Goal: Find specific page/section: Find specific page/section

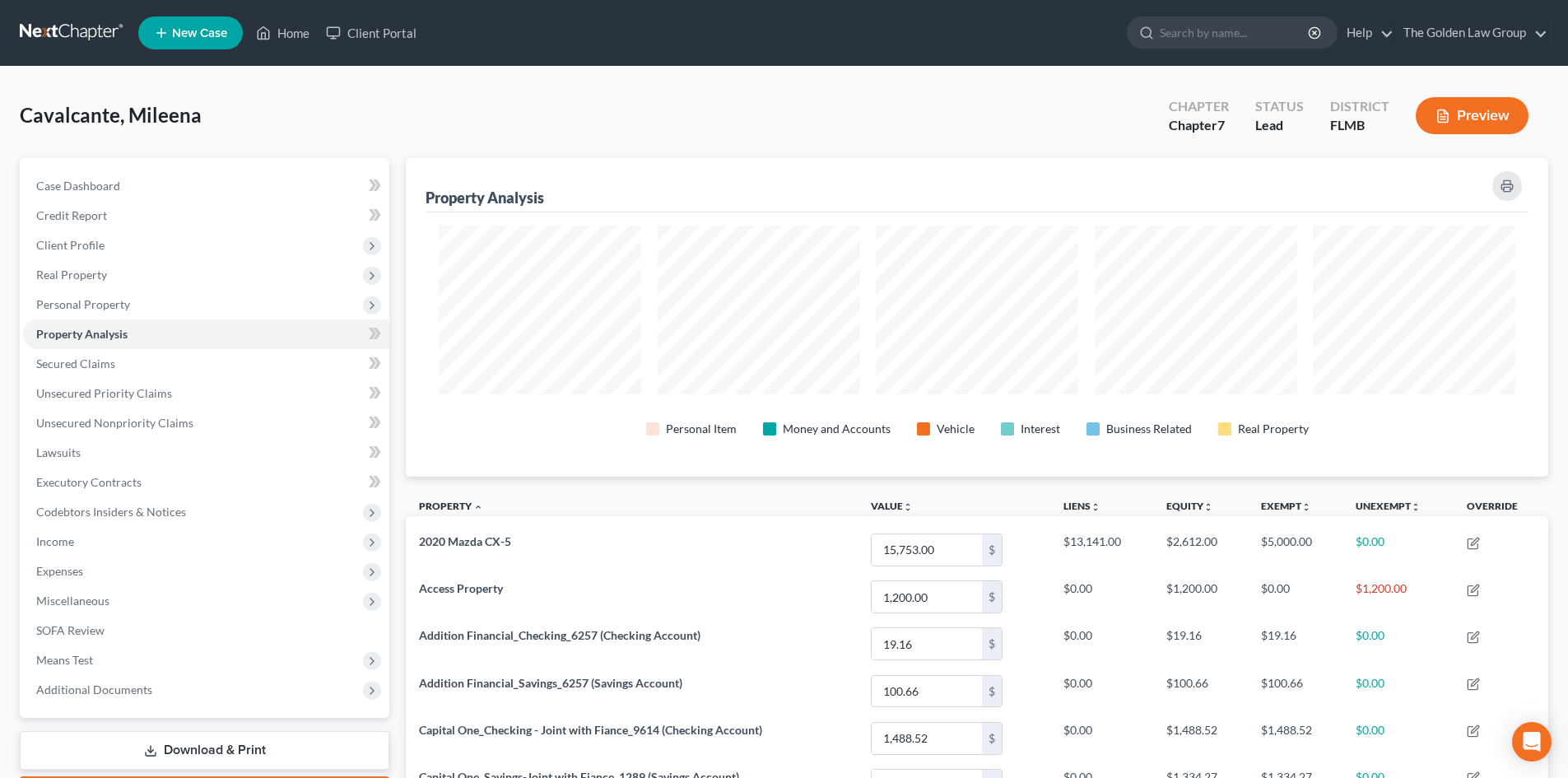
click at [71, 34] on link at bounding box center [72, 32] width 105 height 30
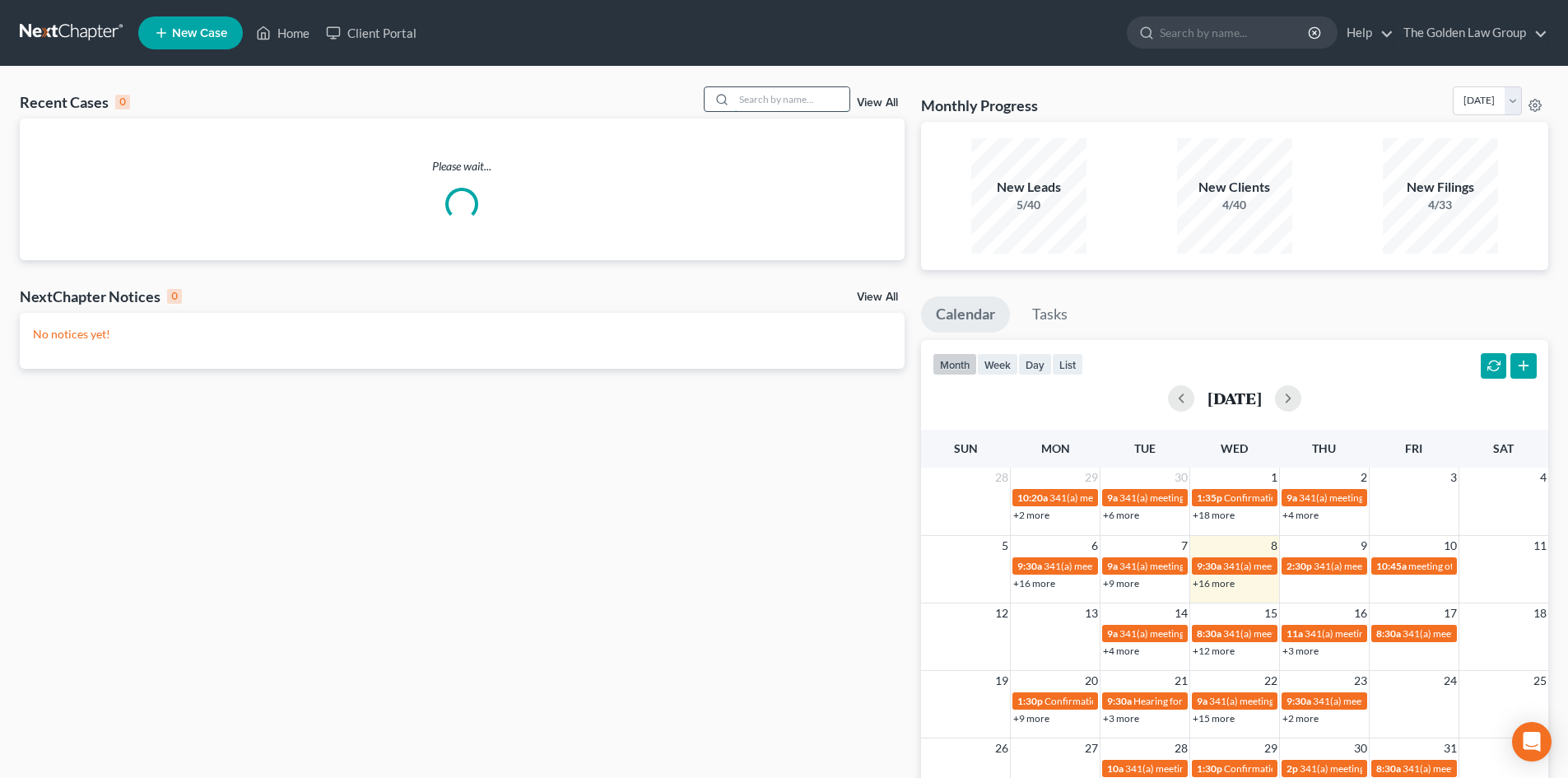
click at [790, 96] on input "search" at bounding box center [791, 100] width 115 height 24
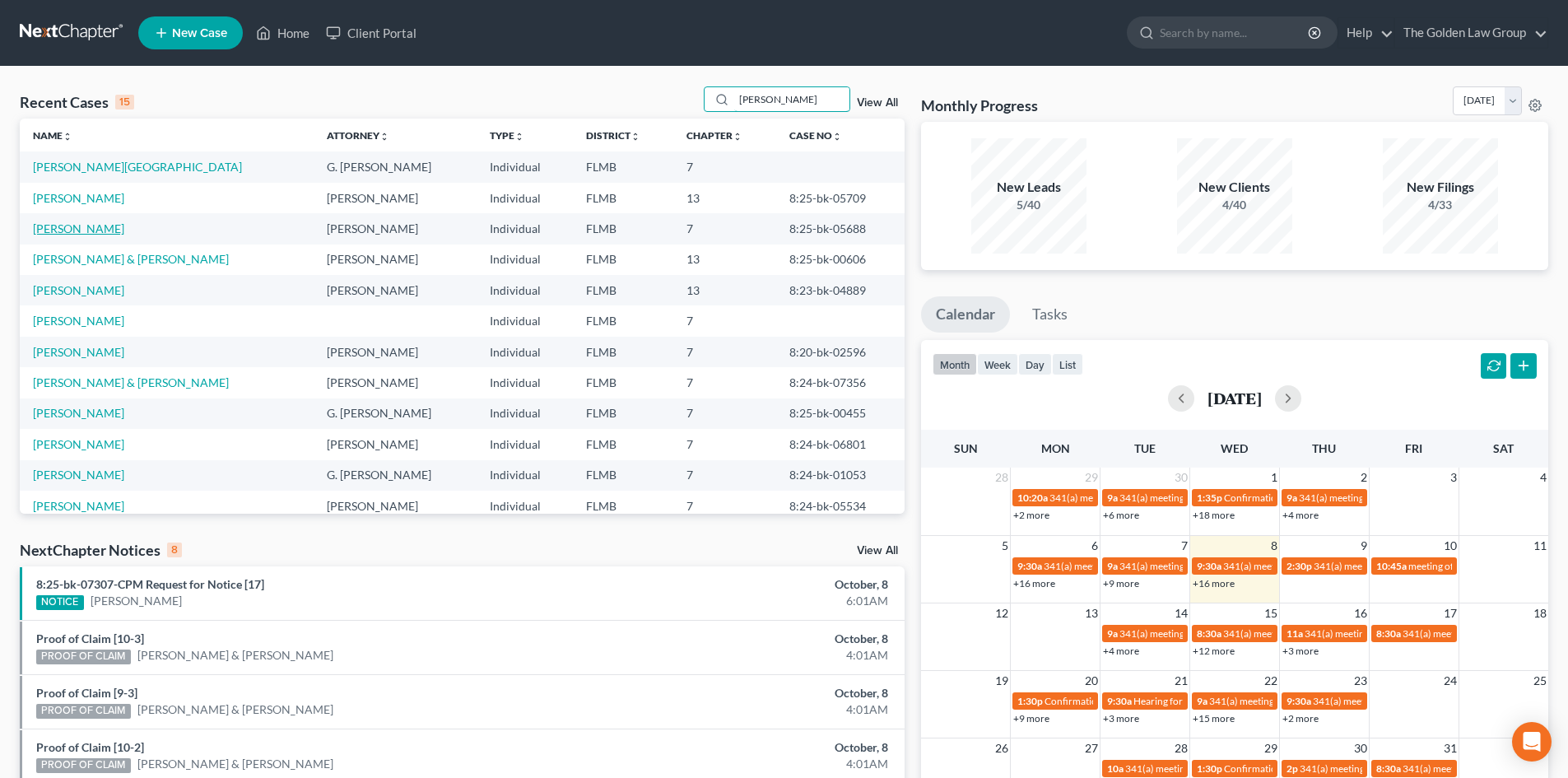
type input "[PERSON_NAME]"
click at [66, 229] on link "[PERSON_NAME]" at bounding box center [78, 228] width 91 height 14
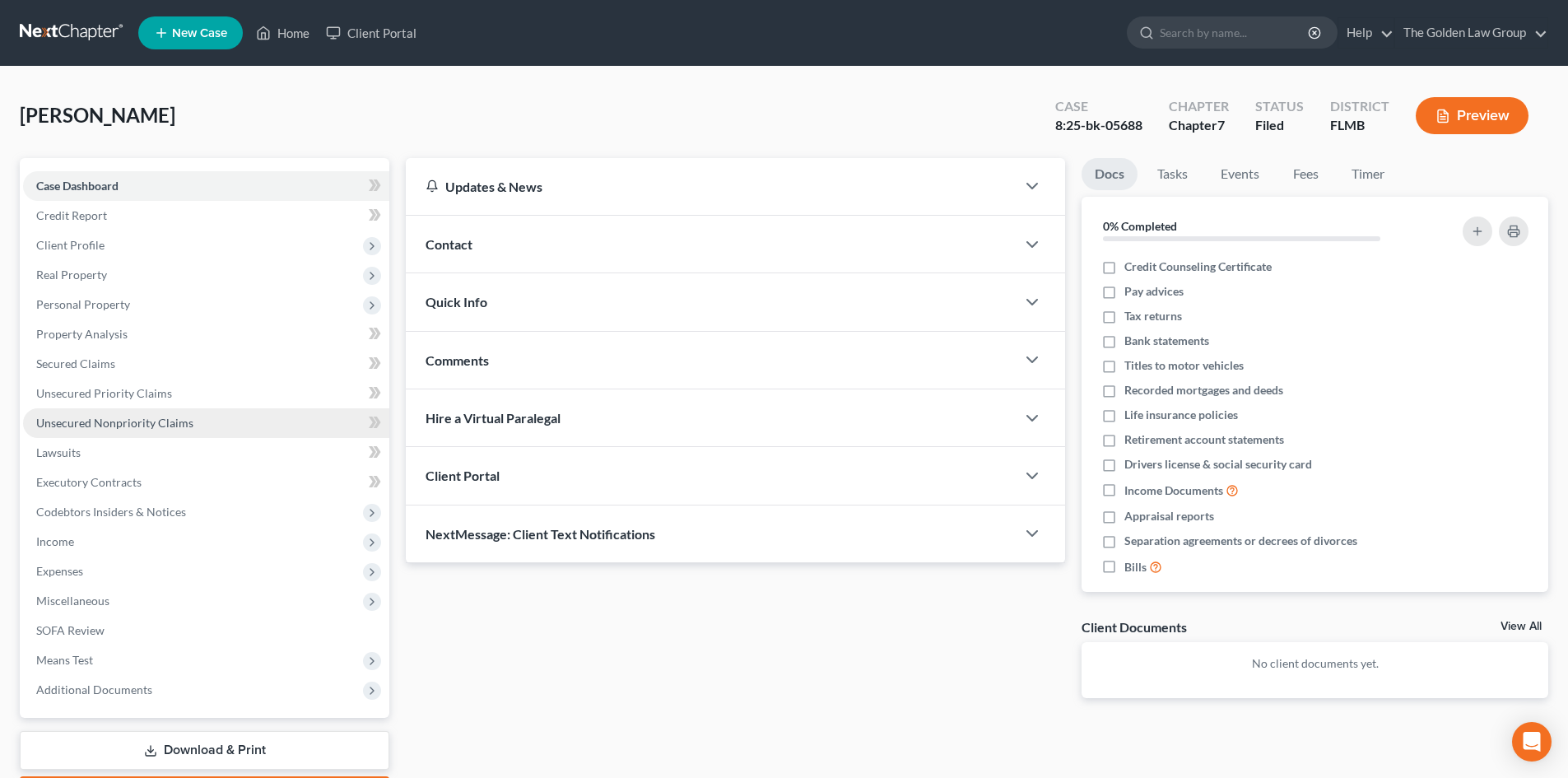
click at [151, 423] on span "Unsecured Nonpriority Claims" at bounding box center [115, 423] width 157 height 14
